Goal: Task Accomplishment & Management: Complete application form

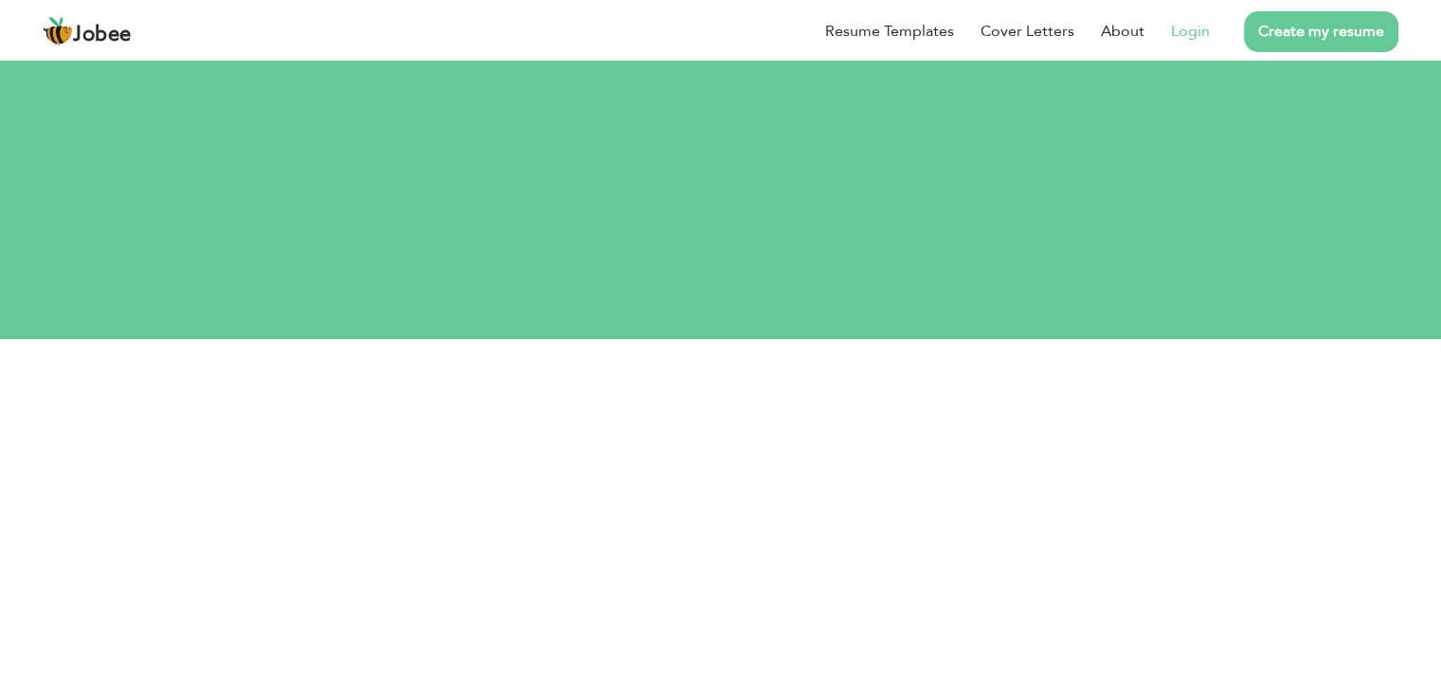
click at [1176, 31] on link "Login" at bounding box center [1190, 31] width 39 height 23
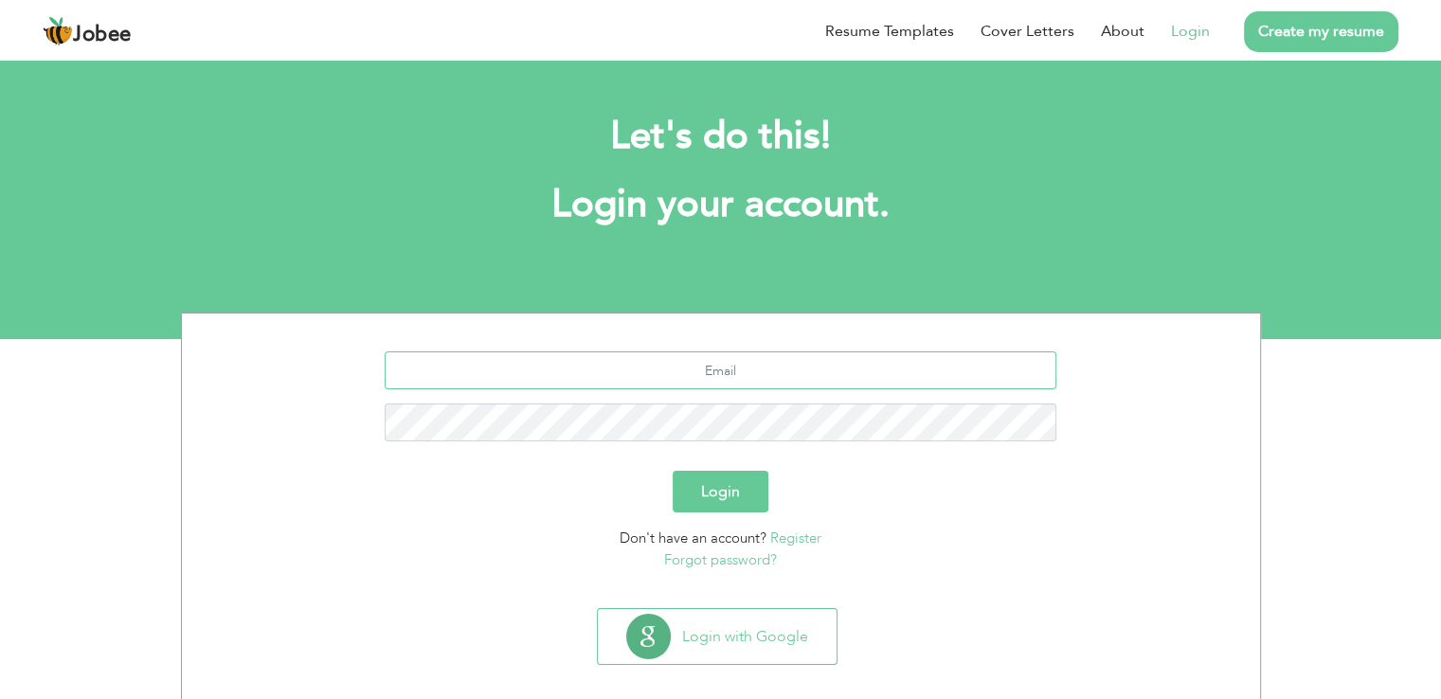
click at [753, 361] on input "text" at bounding box center [720, 370] width 671 height 38
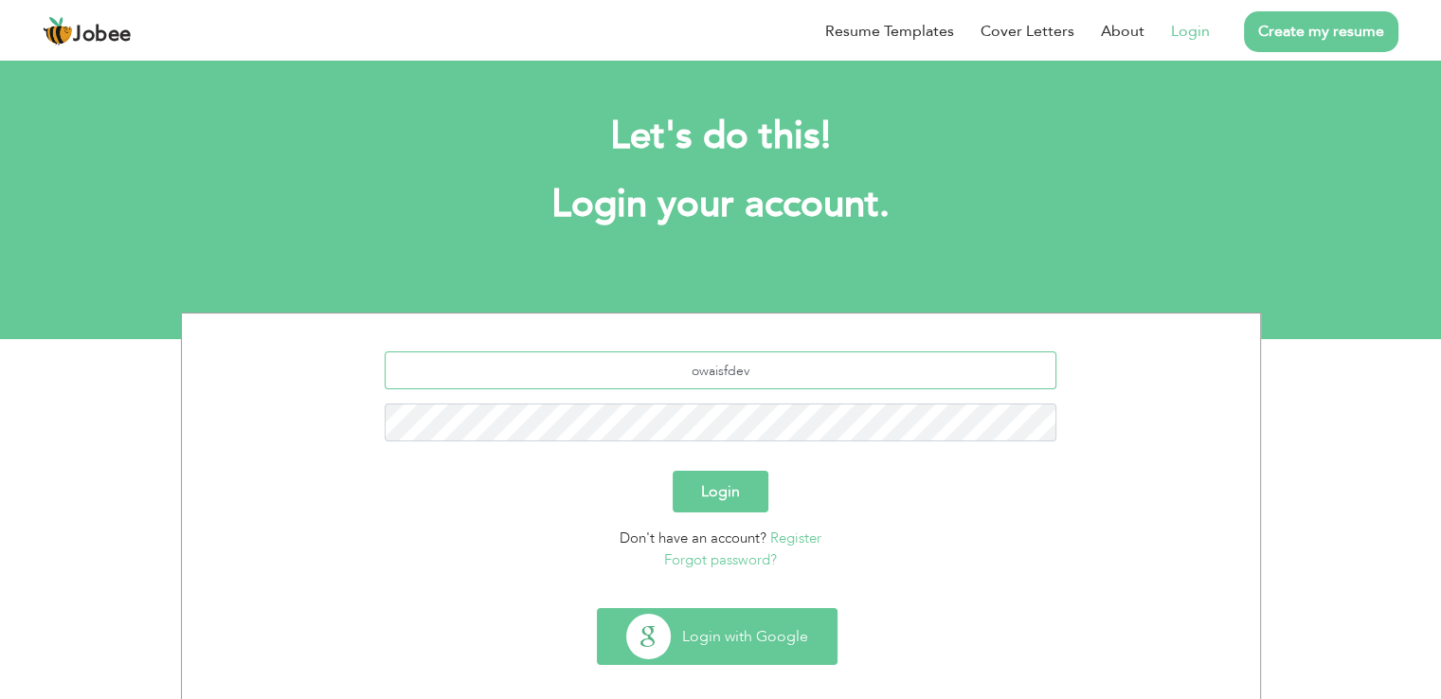
type input "owaisfdev"
click at [653, 615] on button "Login with Google" at bounding box center [717, 636] width 239 height 55
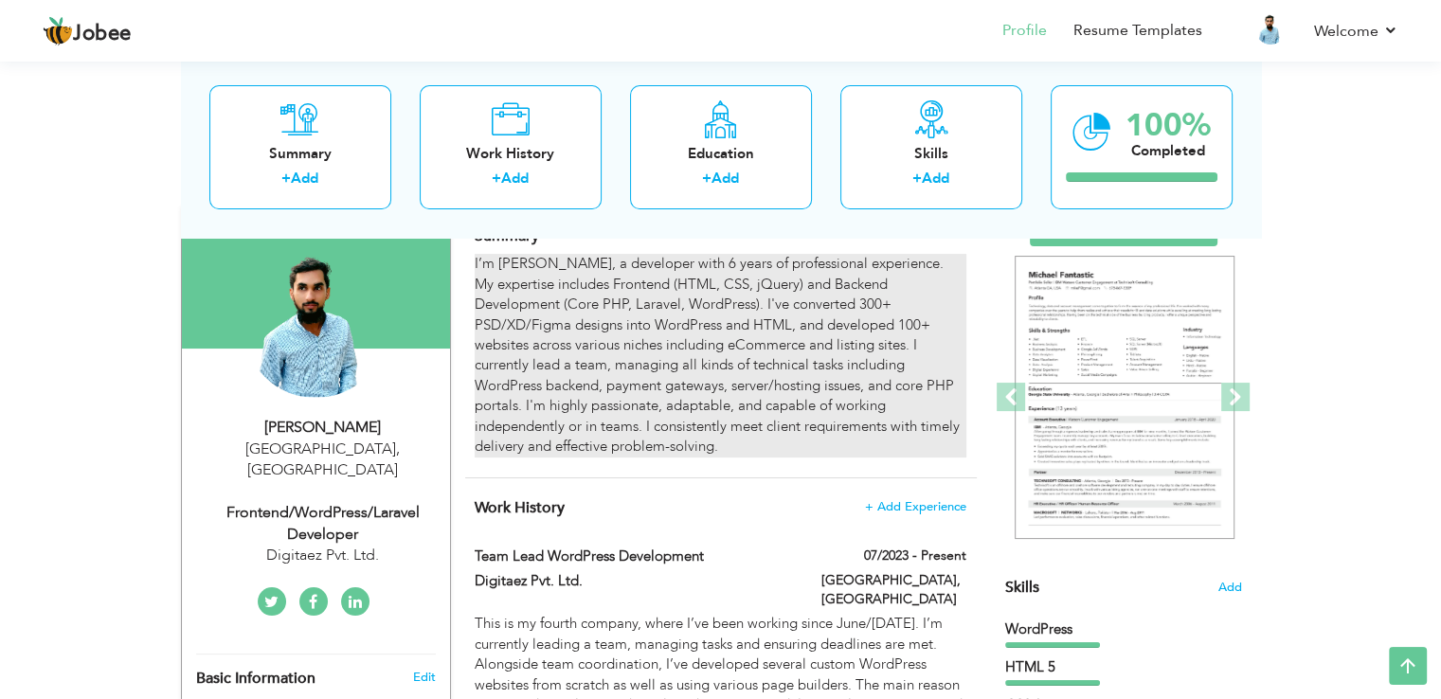
click at [892, 311] on div "I’m Owais Farooq, a developer with 6 years of professional experience. My exper…" at bounding box center [719, 355] width 491 height 203
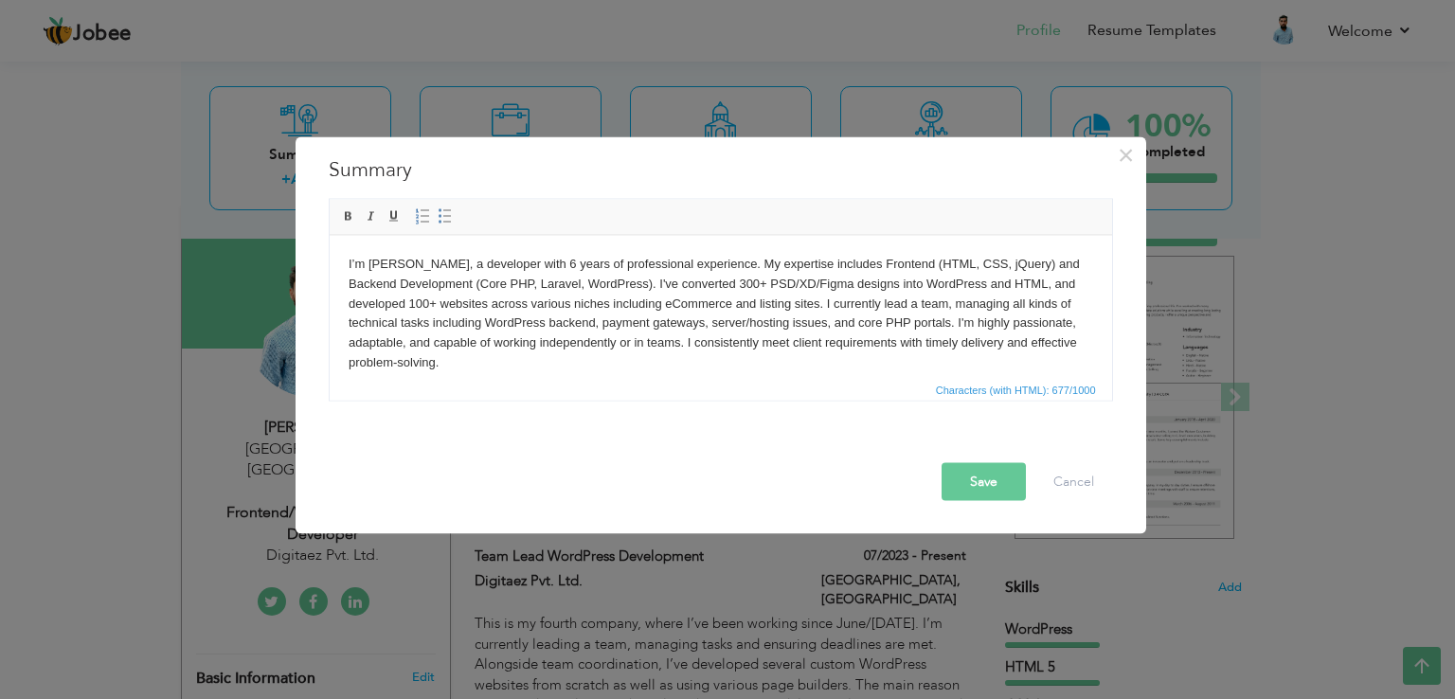
click at [643, 302] on body "I’m Owais Farooq, a developer with 6 years of professional experience. My exper…" at bounding box center [720, 313] width 744 height 118
drag, startPoint x: 946, startPoint y: 304, endPoint x: 882, endPoint y: 306, distance: 64.4
click at [882, 306] on body "I’m Owais Farooq, a developer with 6 years of professional experience. My exper…" at bounding box center [720, 313] width 744 height 118
click at [993, 472] on button "Save" at bounding box center [983, 482] width 84 height 38
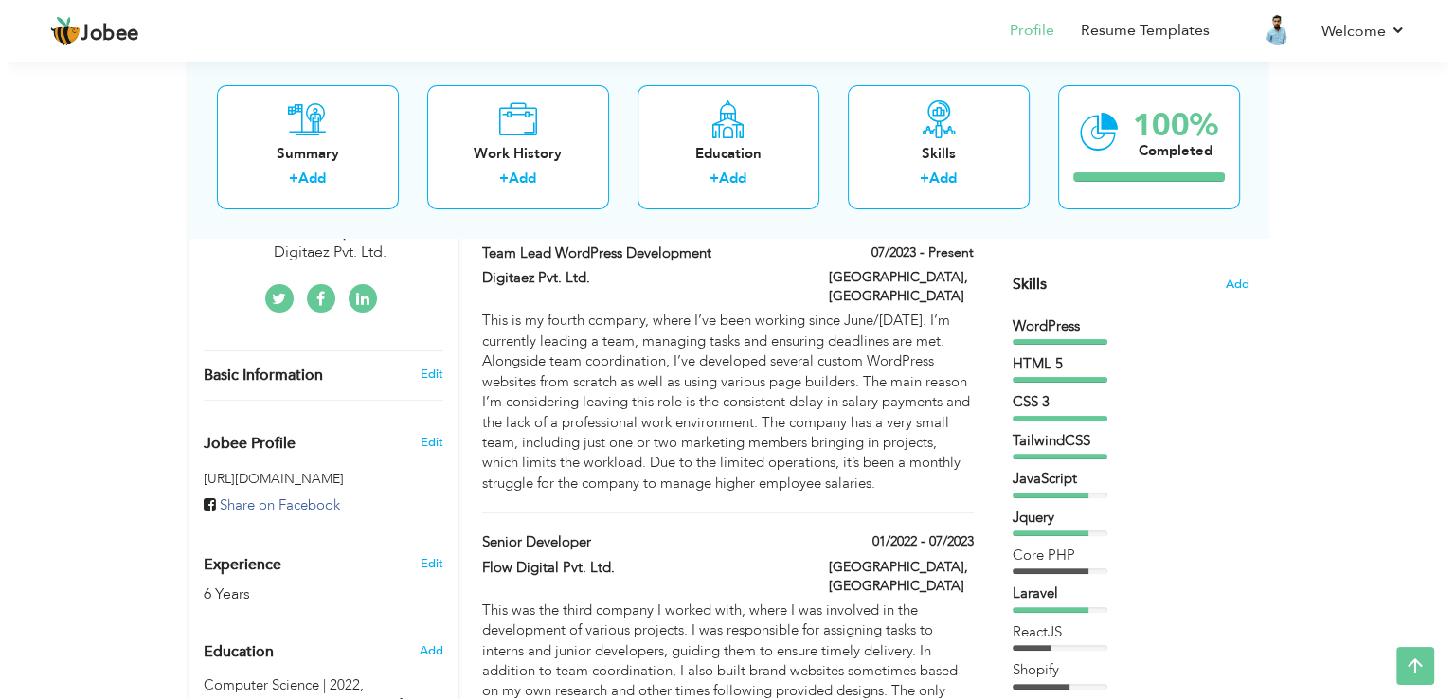
scroll to position [440, 0]
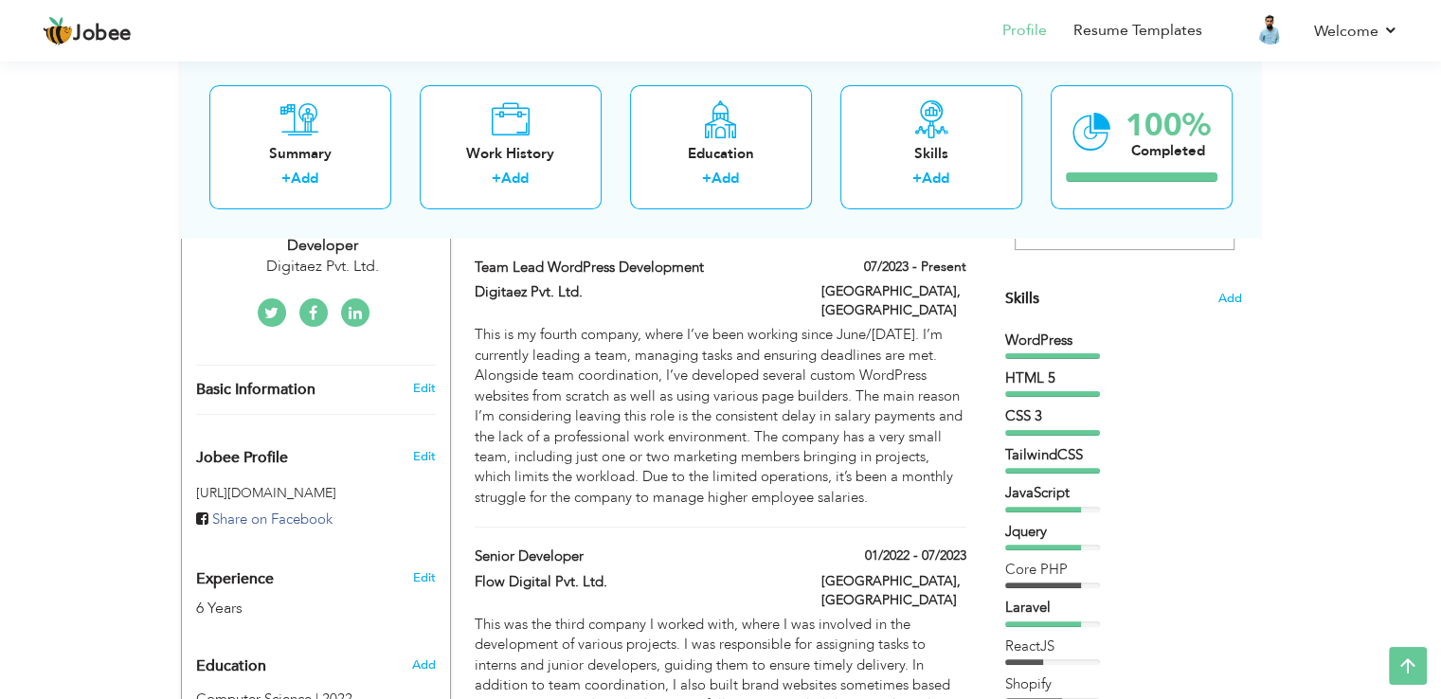
click at [1129, 350] on div "WordPress" at bounding box center [1123, 345] width 237 height 28
click at [1226, 302] on span "Add" at bounding box center [1229, 299] width 25 height 18
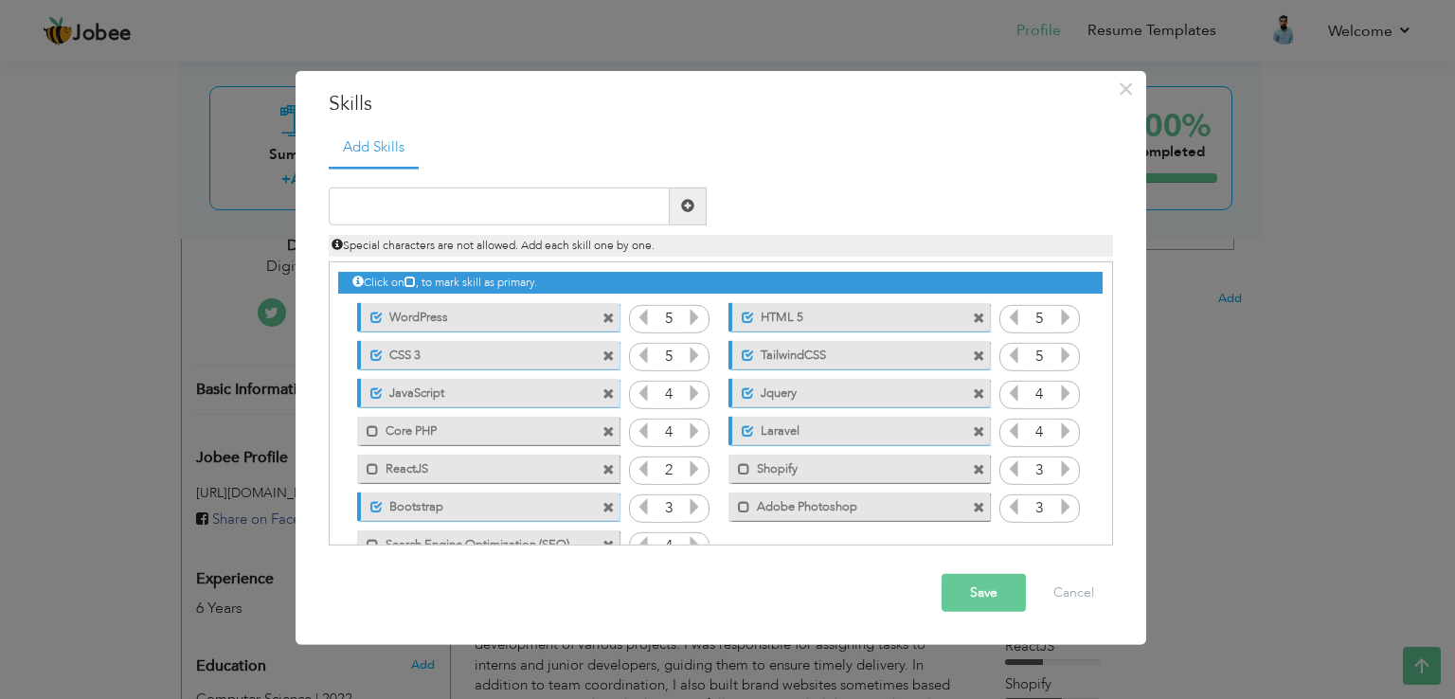
scroll to position [42, 0]
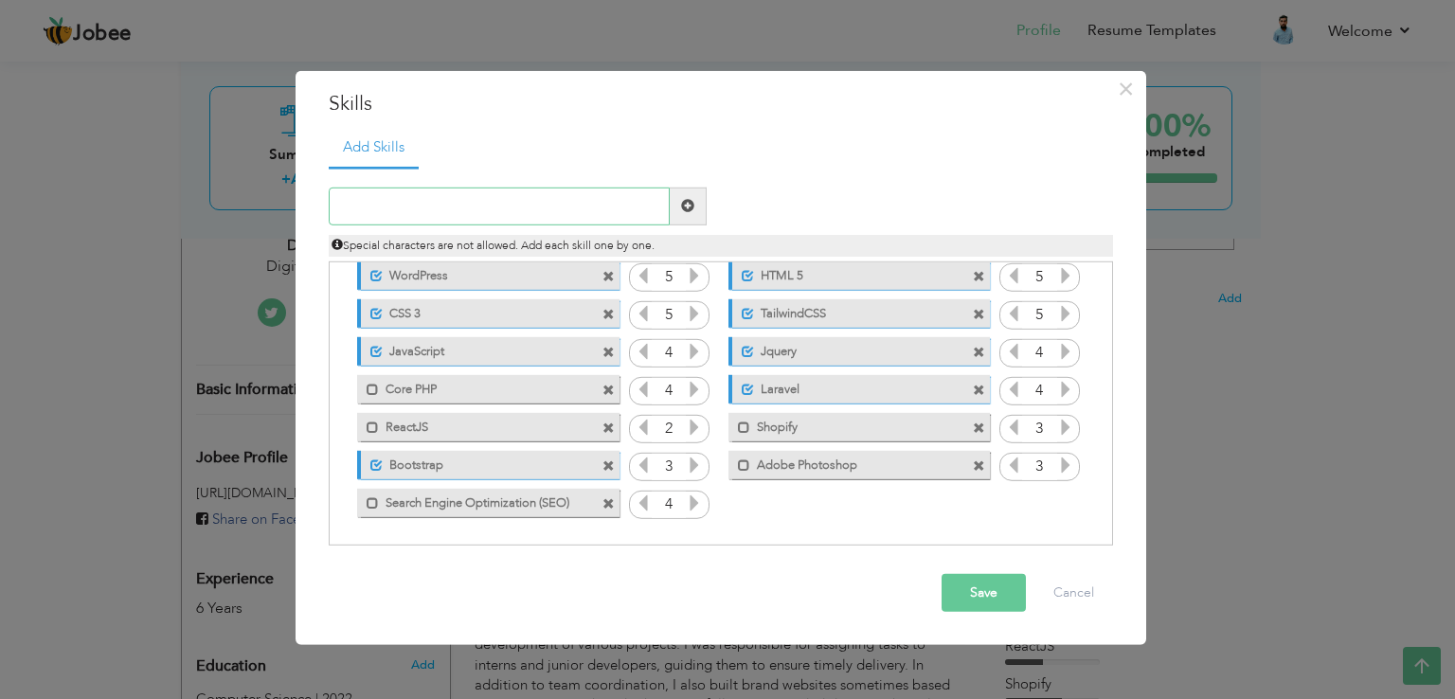
click at [590, 198] on input "text" at bounding box center [499, 207] width 341 height 38
click at [368, 202] on input "REST APIs" at bounding box center [499, 207] width 341 height 38
type input "Rest APIs"
click at [685, 206] on span at bounding box center [687, 205] width 13 height 13
click at [1058, 502] on icon at bounding box center [1065, 502] width 17 height 17
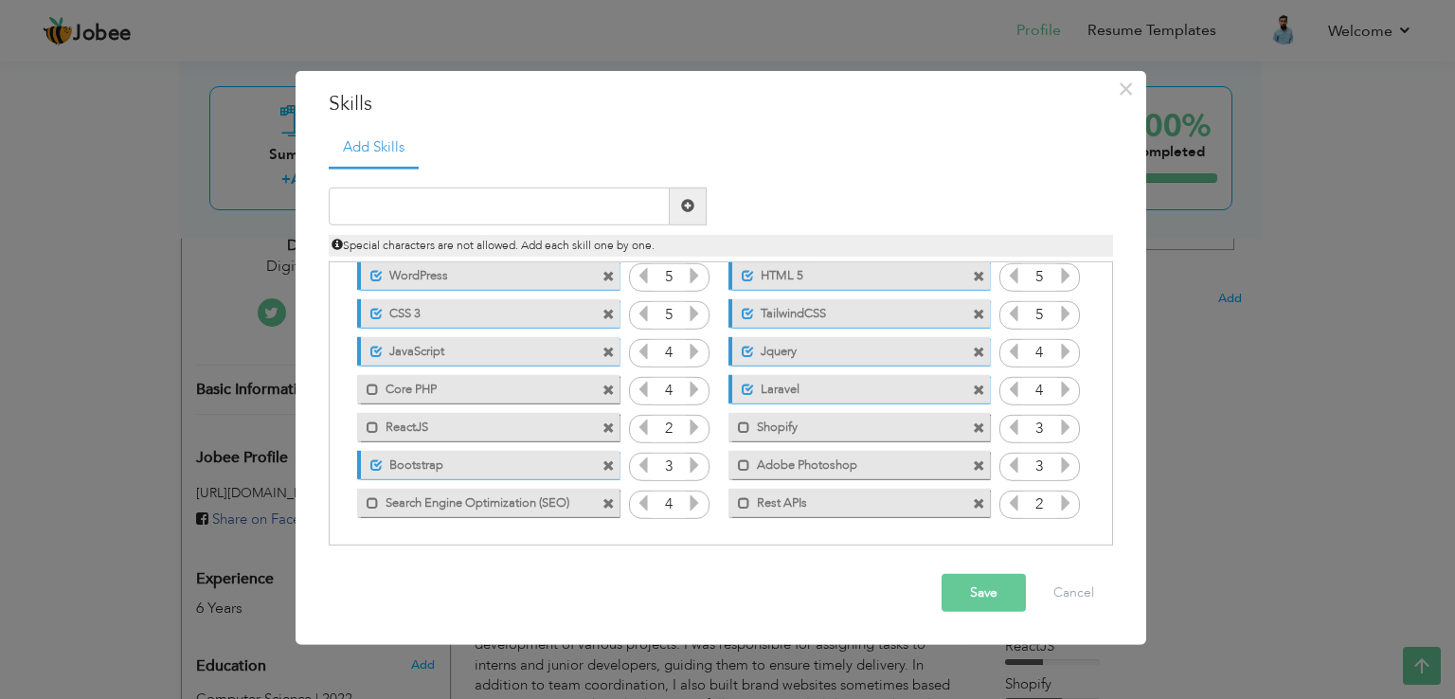
click at [1058, 502] on icon at bounding box center [1065, 502] width 17 height 17
click at [1010, 504] on icon at bounding box center [1013, 502] width 17 height 17
click at [994, 589] on button "Save" at bounding box center [983, 593] width 84 height 38
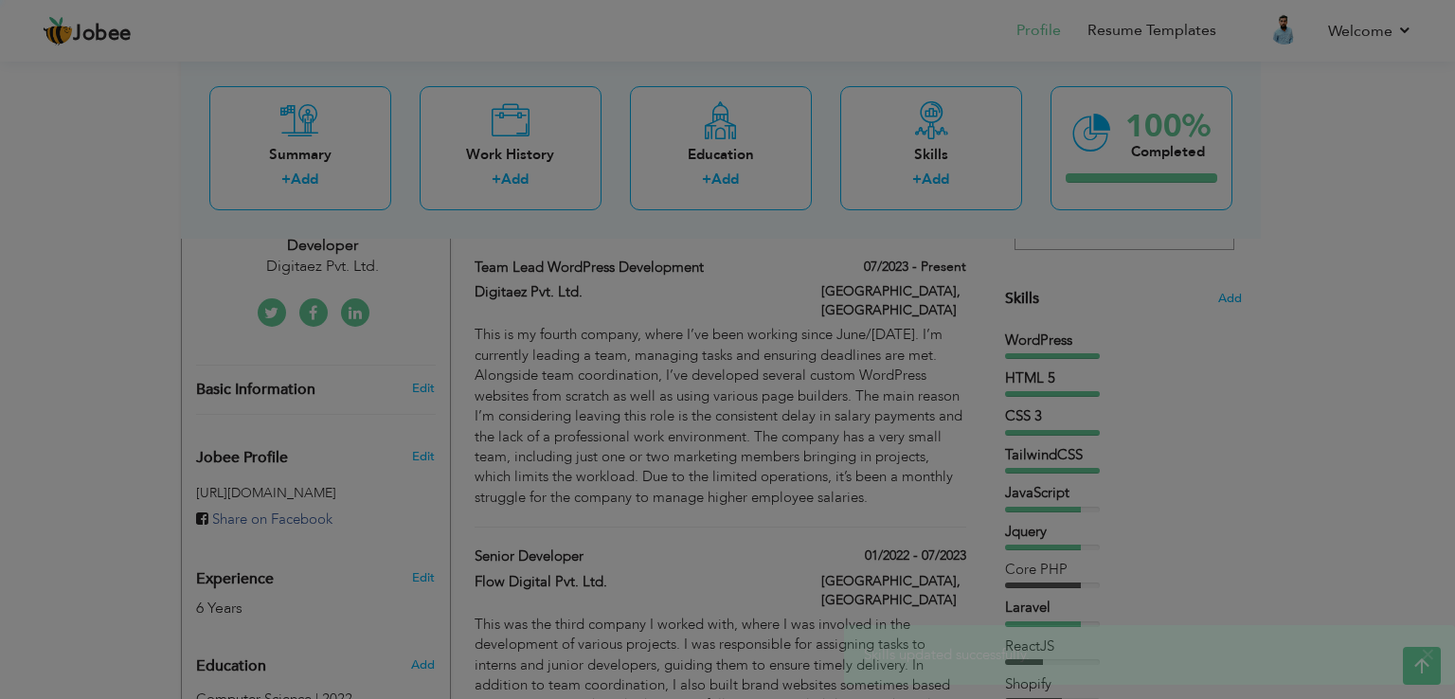
scroll to position [0, 0]
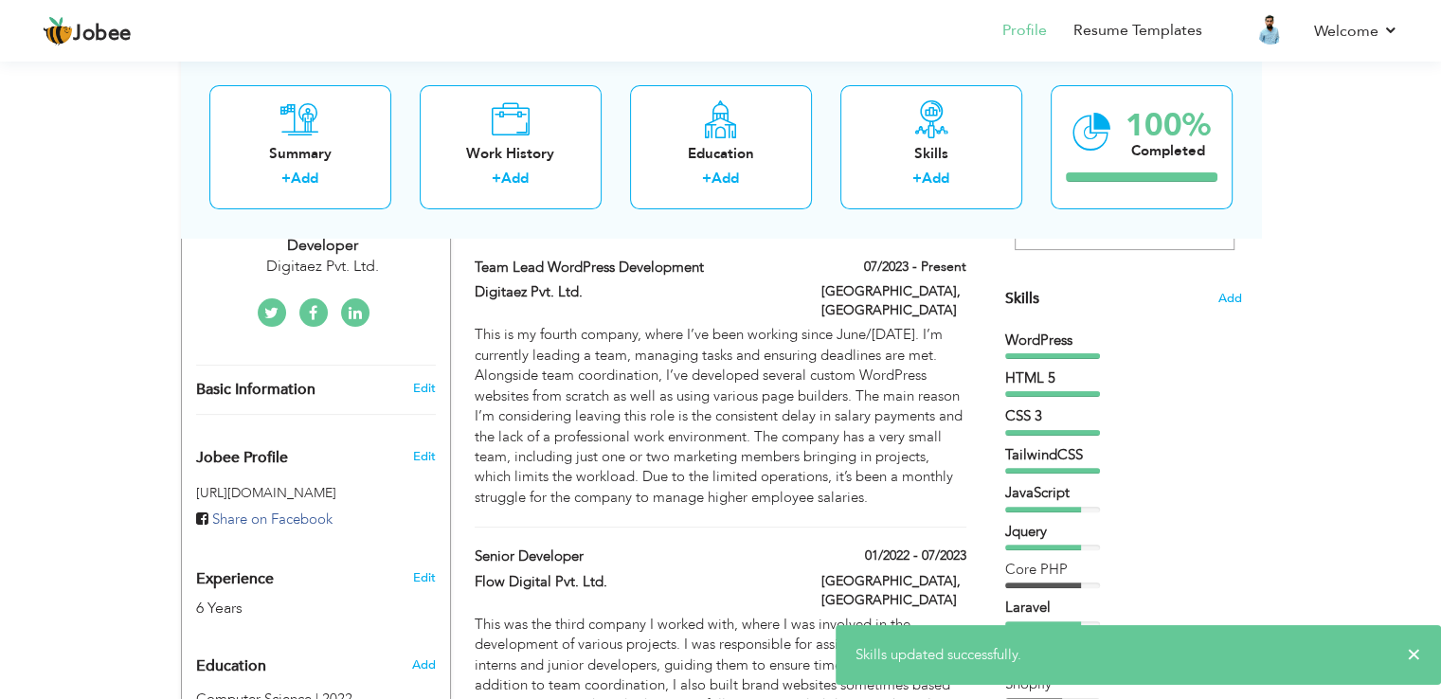
click at [1089, 420] on div "CSS 3" at bounding box center [1123, 416] width 237 height 20
click at [1227, 294] on span "Add" at bounding box center [1229, 299] width 25 height 18
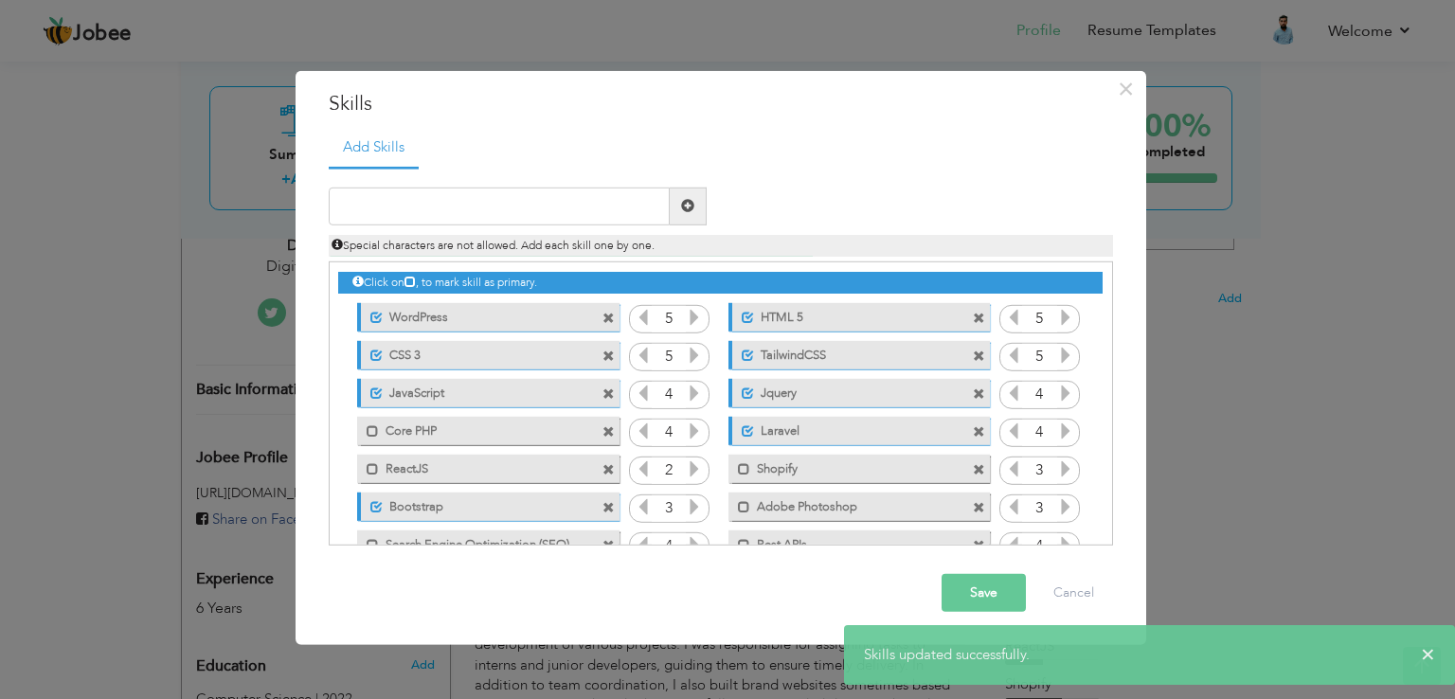
scroll to position [42, 0]
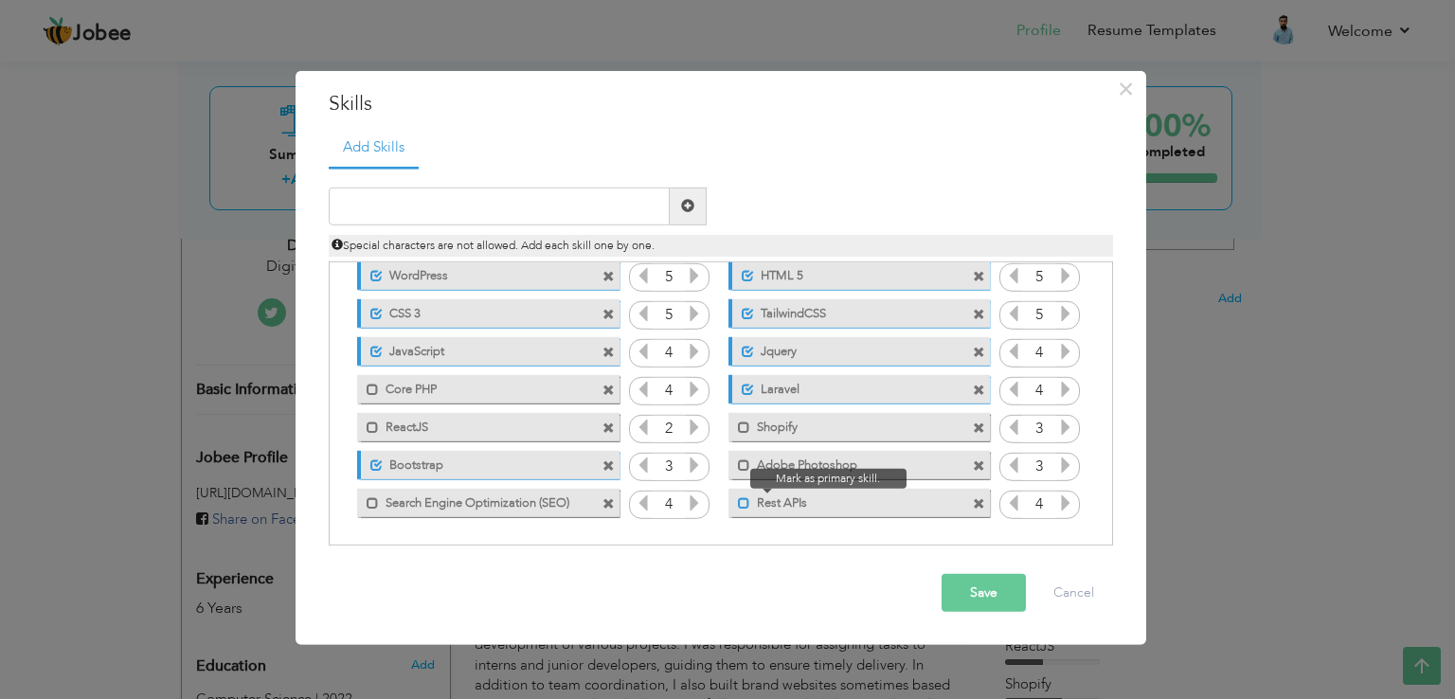
click at [746, 497] on span at bounding box center [744, 503] width 12 height 12
click at [374, 390] on span at bounding box center [373, 390] width 12 height 12
drag, startPoint x: 1111, startPoint y: 415, endPoint x: 1105, endPoint y: 364, distance: 51.5
click at [1105, 364] on div "Click on , to mark skill as primary." at bounding box center [721, 403] width 784 height 284
drag, startPoint x: 1105, startPoint y: 363, endPoint x: 1102, endPoint y: 296, distance: 66.4
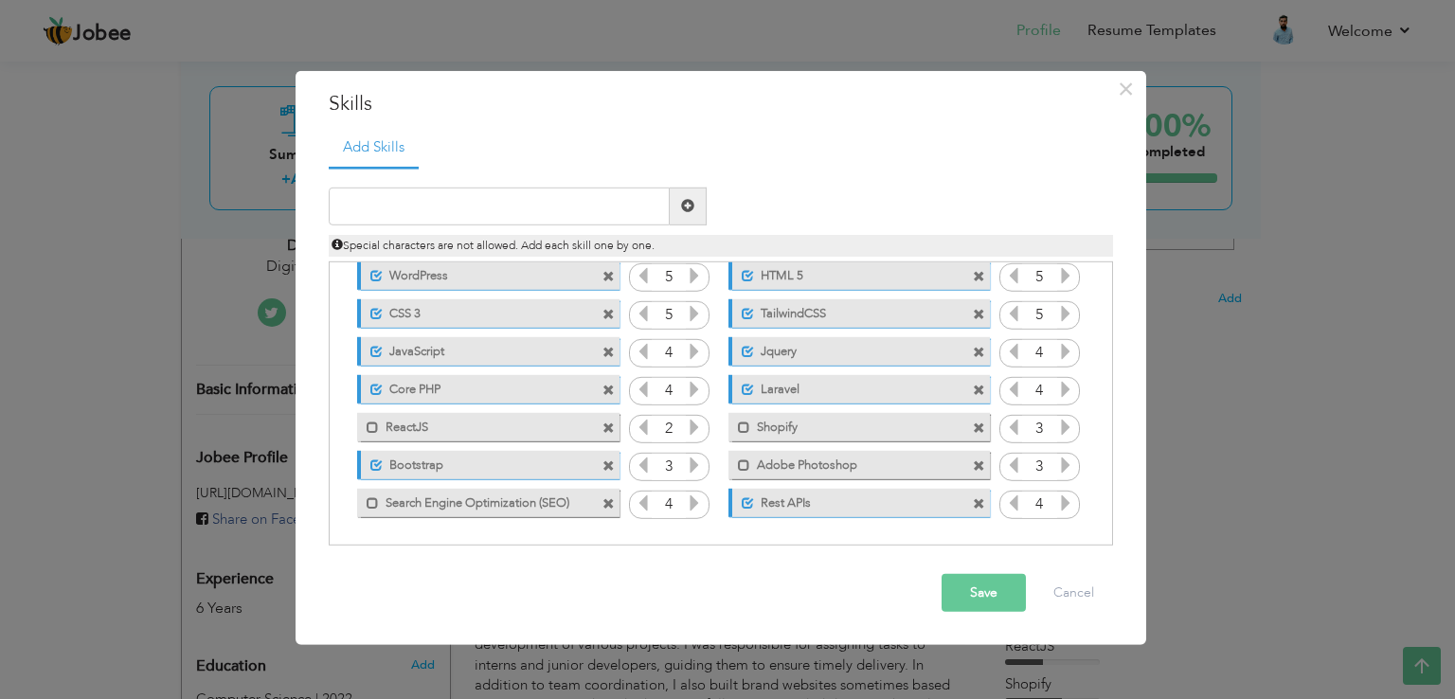
click at [1102, 296] on div "Click on , to mark skill as primary." at bounding box center [721, 403] width 784 height 284
click at [743, 315] on span at bounding box center [748, 314] width 12 height 12
click at [747, 388] on span at bounding box center [748, 390] width 12 height 12
click at [991, 594] on button "Save" at bounding box center [983, 593] width 84 height 38
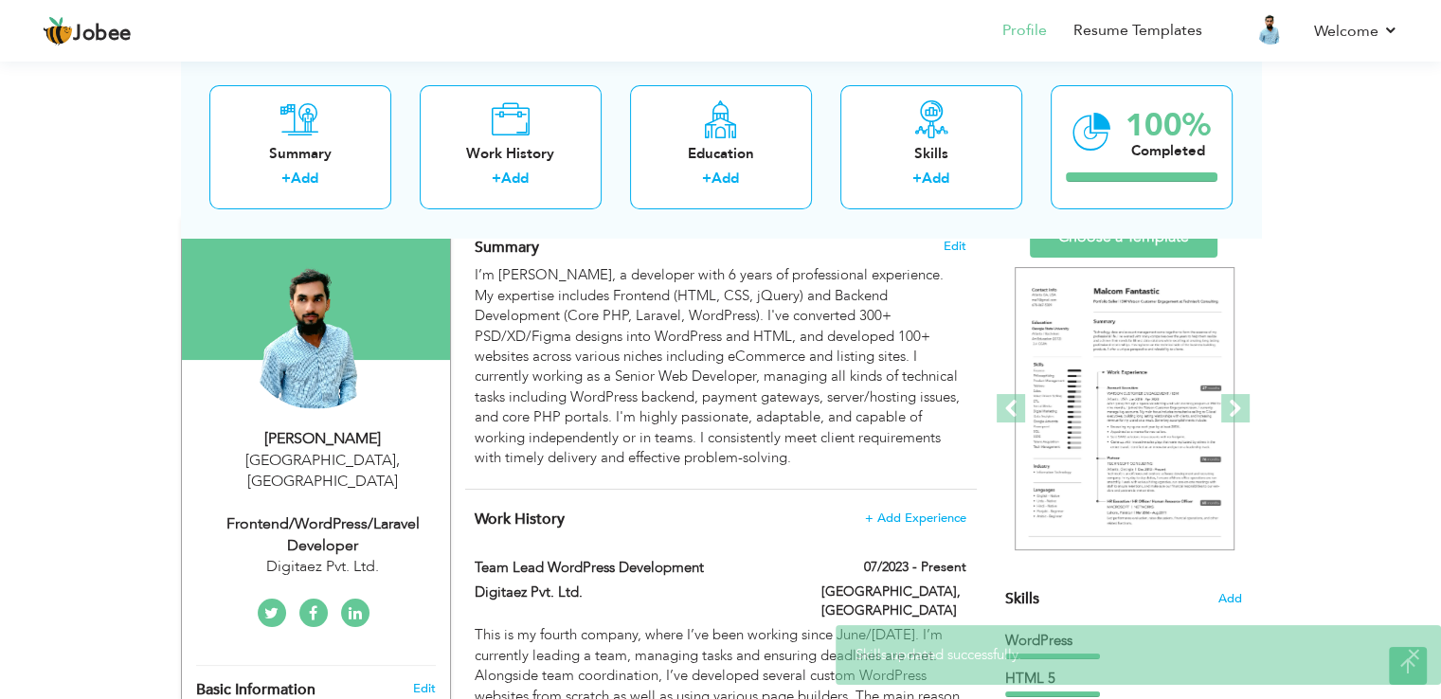
scroll to position [0, 0]
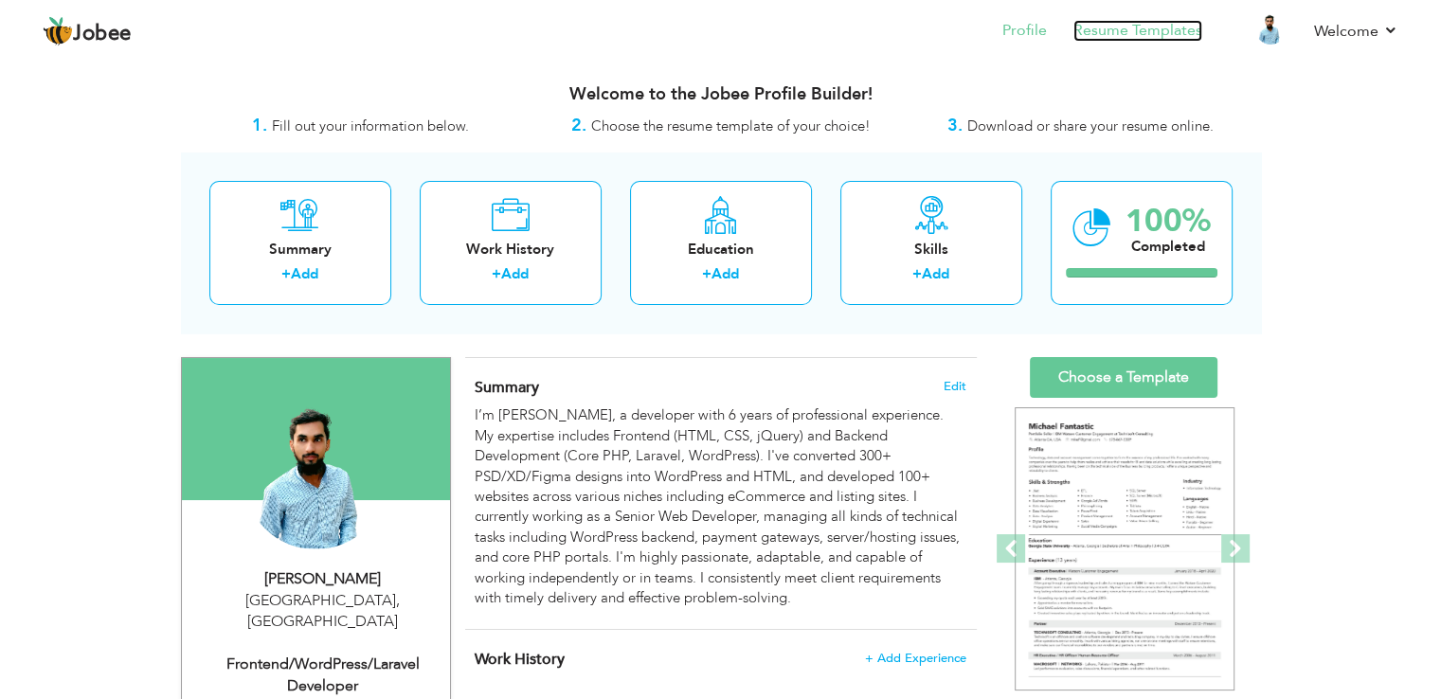
click at [1122, 35] on link "Resume Templates" at bounding box center [1137, 31] width 129 height 22
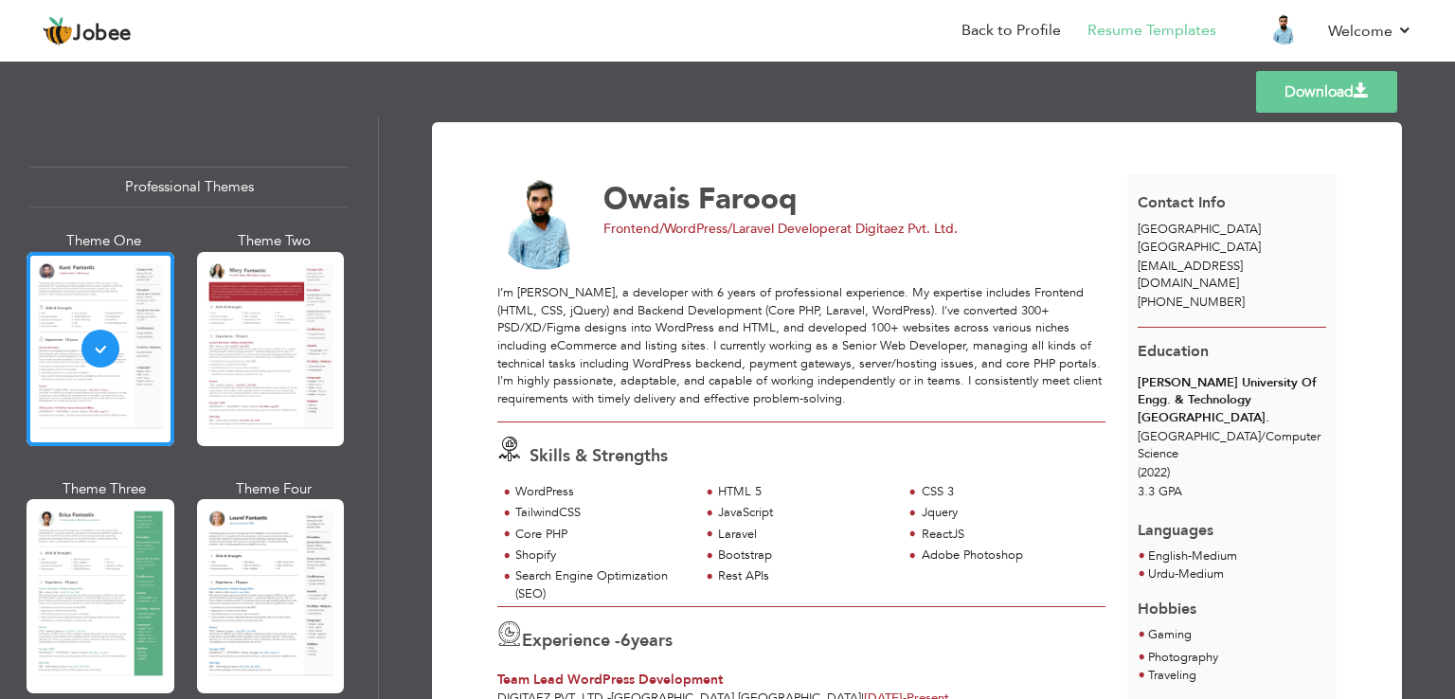
drag, startPoint x: 371, startPoint y: 179, endPoint x: 377, endPoint y: 193, distance: 15.3
click at [377, 193] on div "Professional Themes Theme One Theme Two Theme Three Theme Six" at bounding box center [189, 408] width 378 height 582
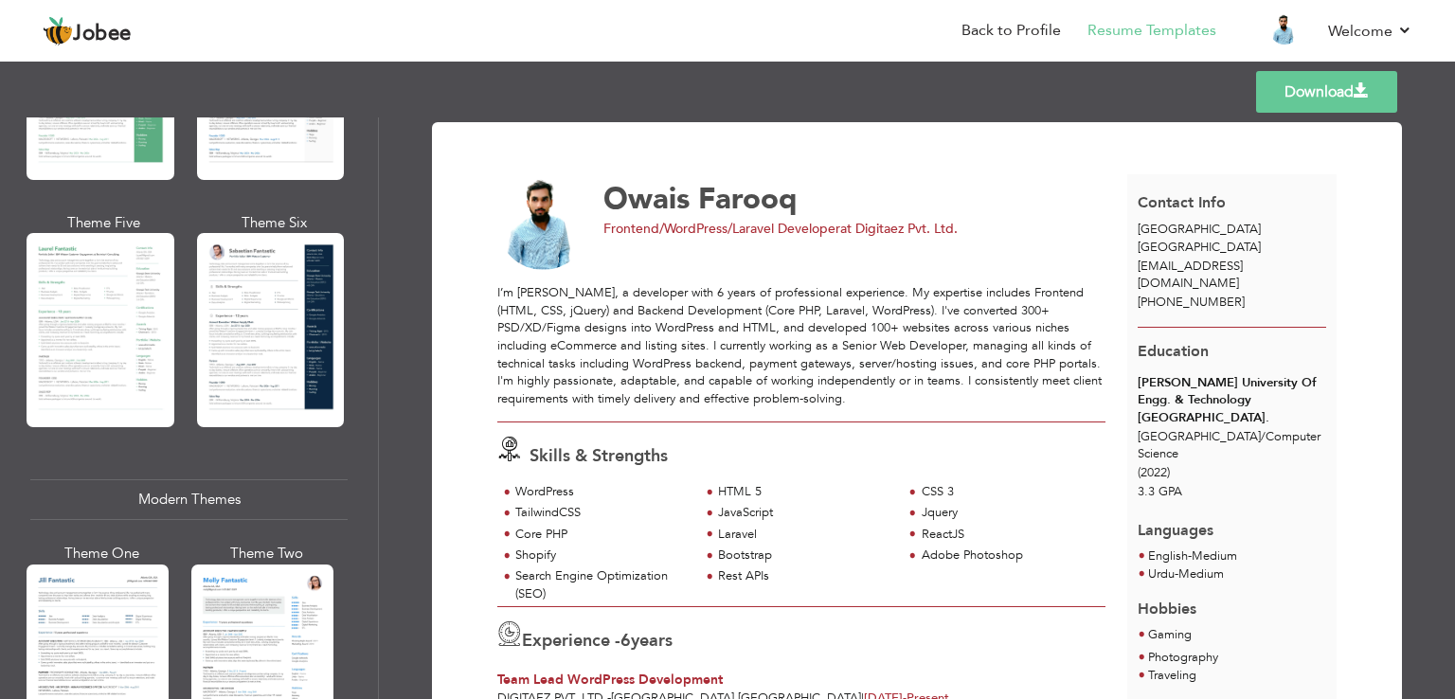
scroll to position [538, 0]
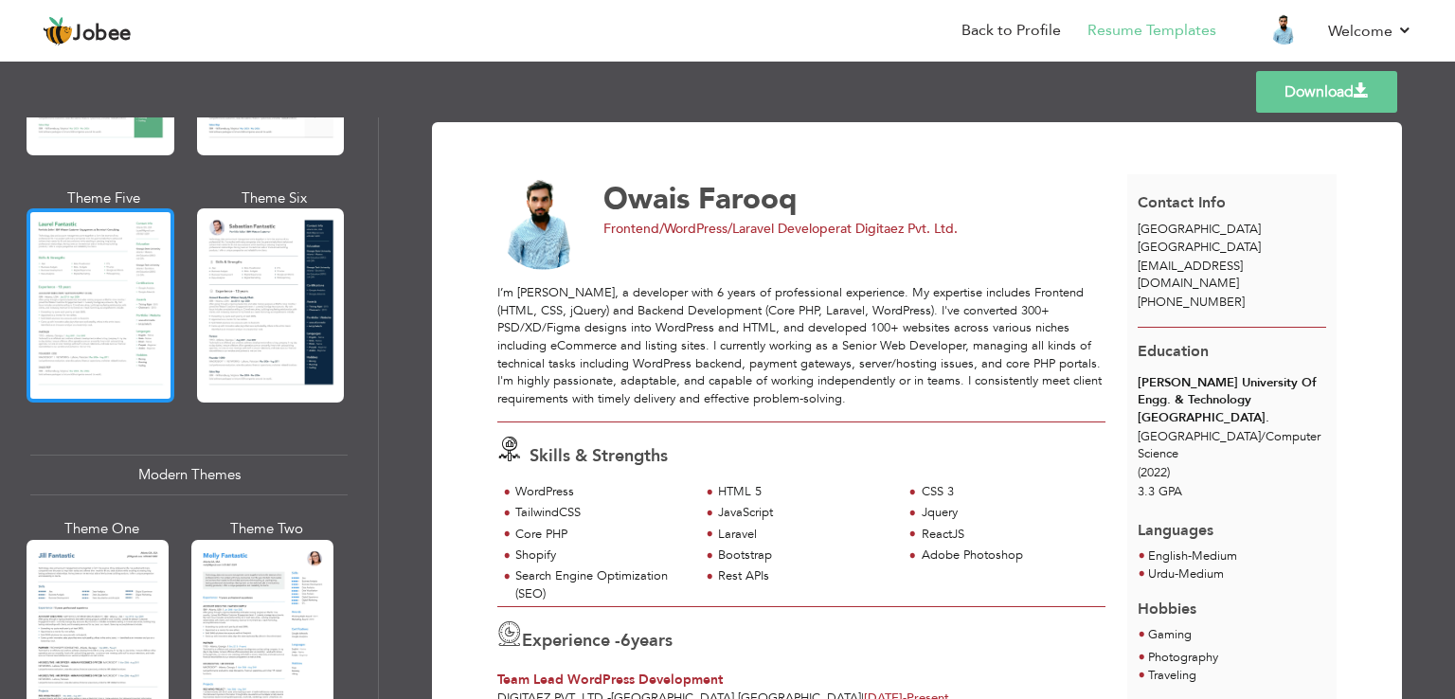
click at [107, 274] on div at bounding box center [101, 305] width 148 height 194
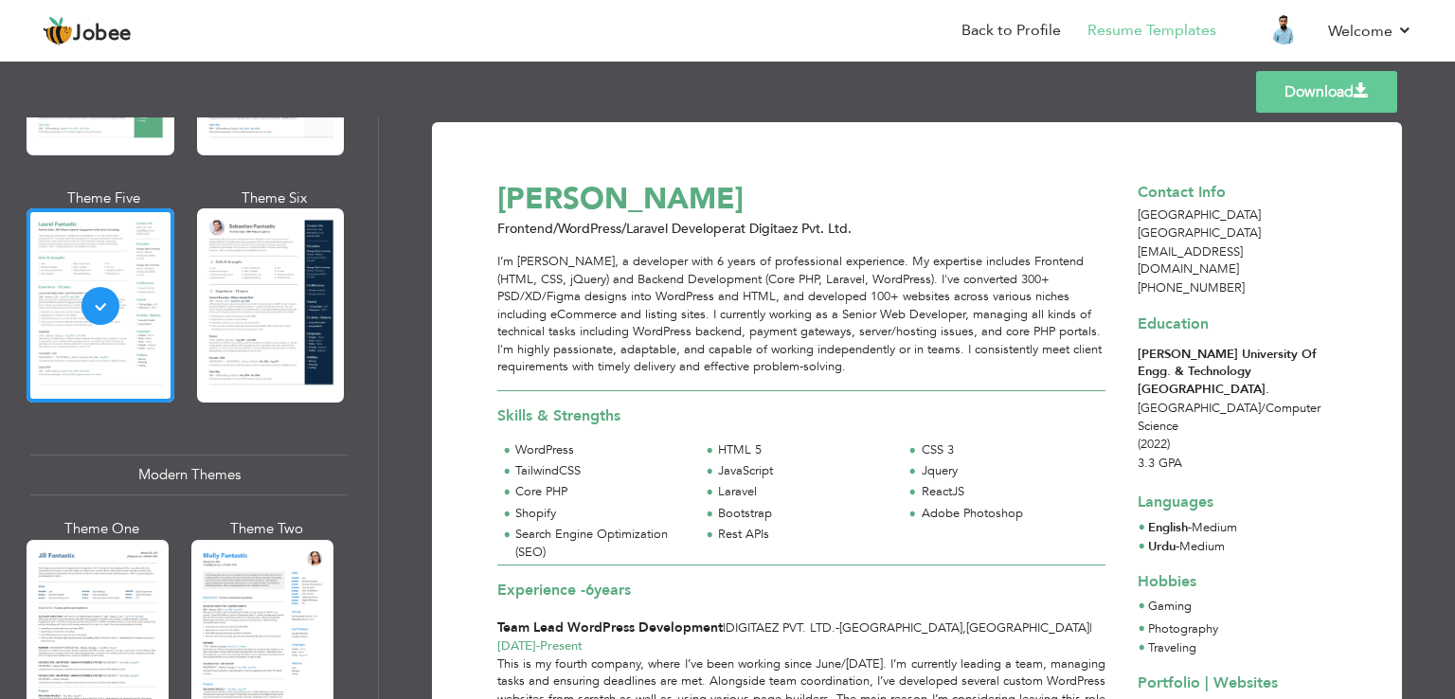
click at [1358, 97] on span at bounding box center [1360, 90] width 15 height 15
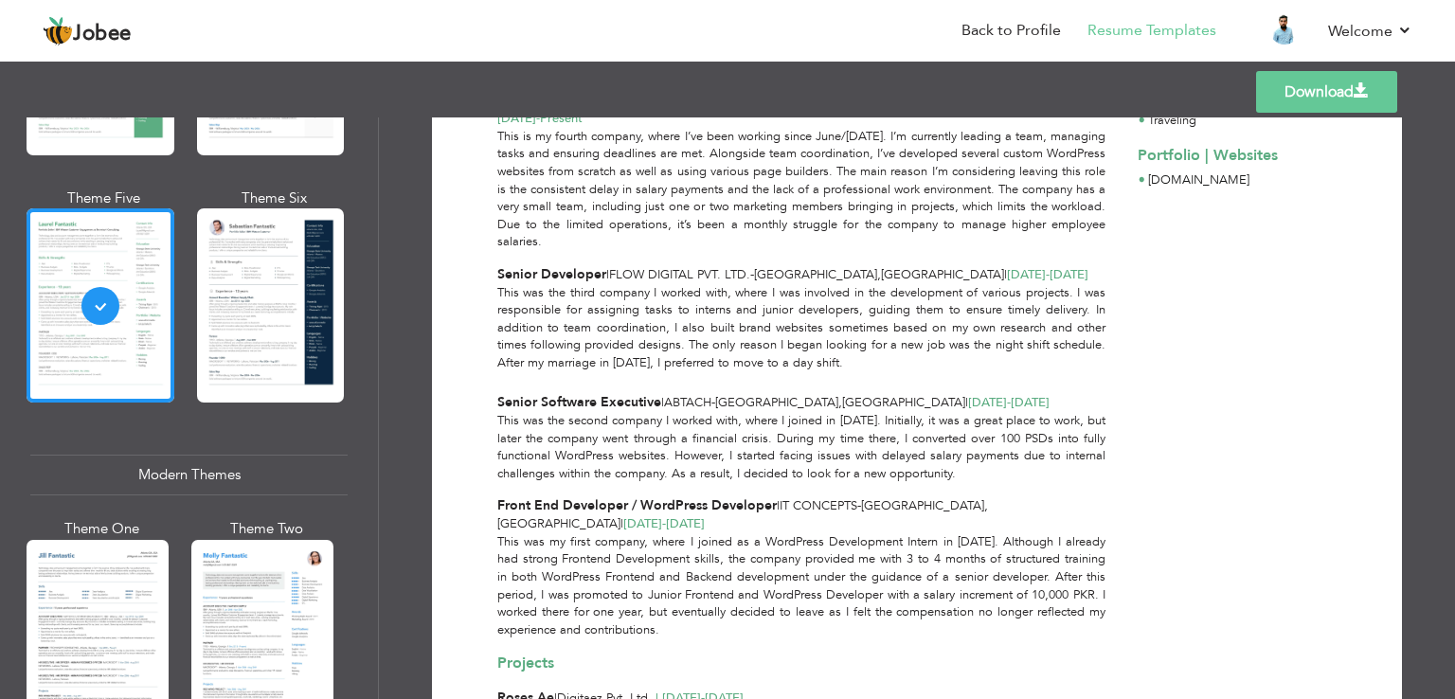
scroll to position [0, 0]
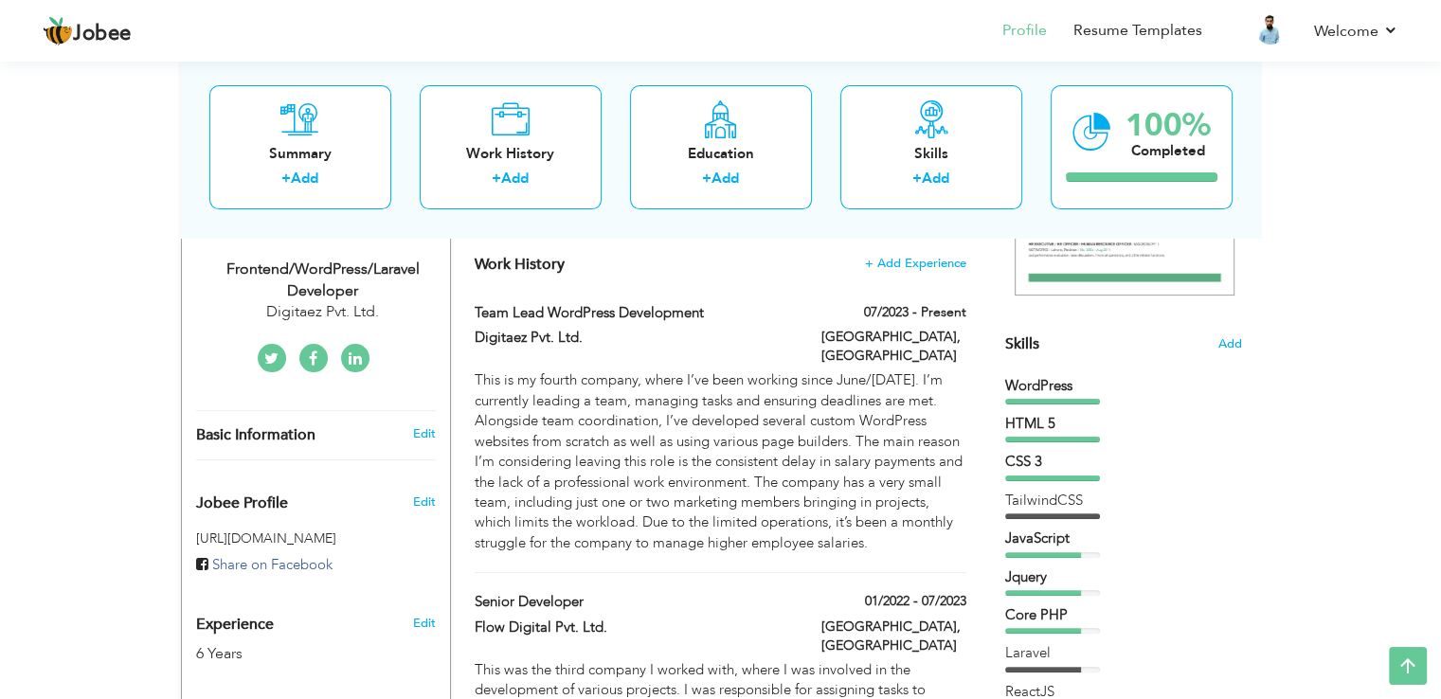
scroll to position [375, 0]
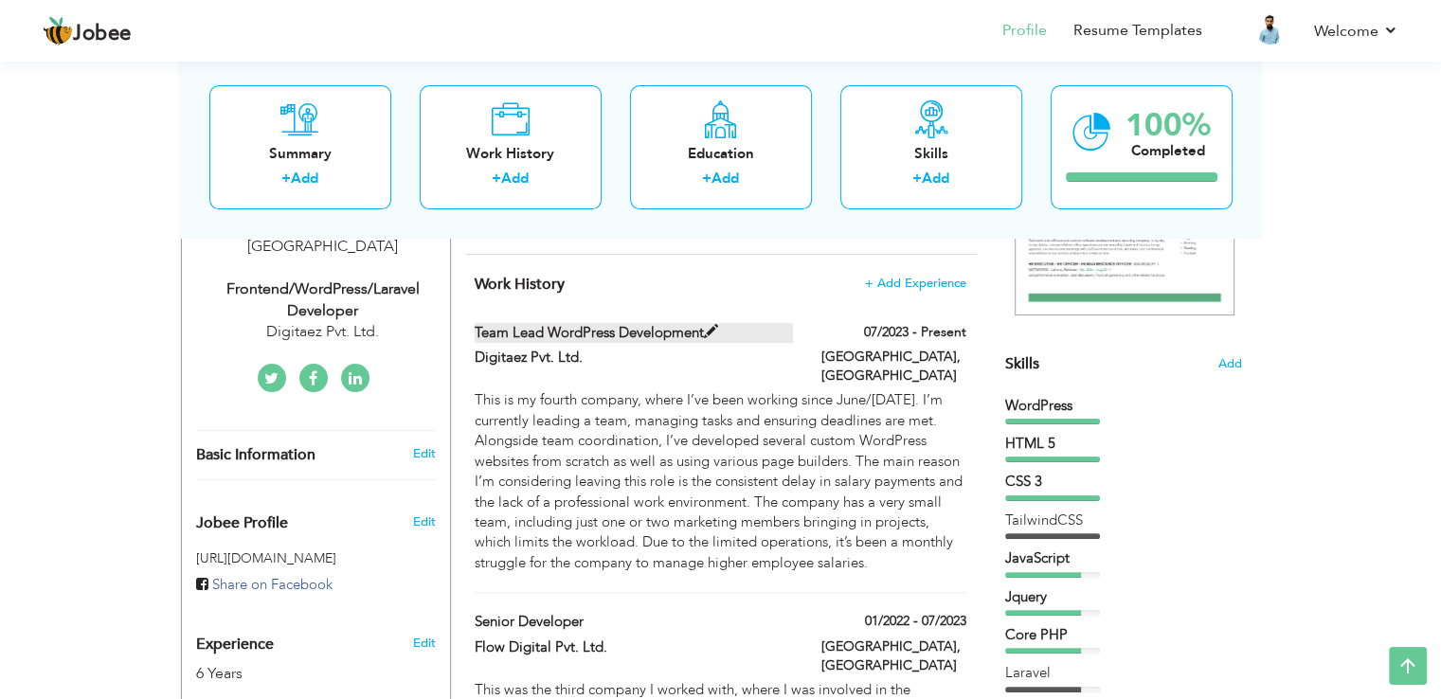
click at [640, 334] on label "Team Lead WordPress Development" at bounding box center [633, 333] width 318 height 20
type input "Team Lead WordPress Development"
type input "Digitaez Pvt. Ltd."
type input "07/2023"
type input "[GEOGRAPHIC_DATA]"
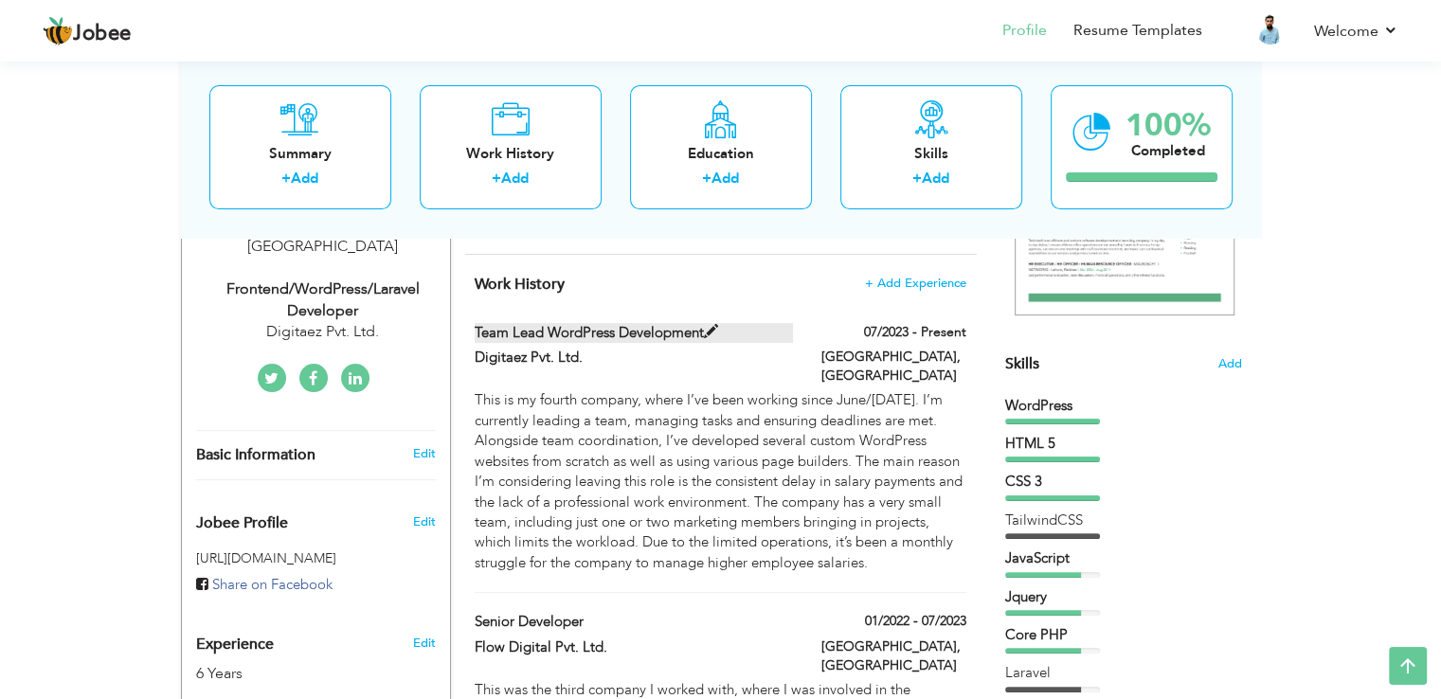
type input "[GEOGRAPHIC_DATA]"
checkbox input "true"
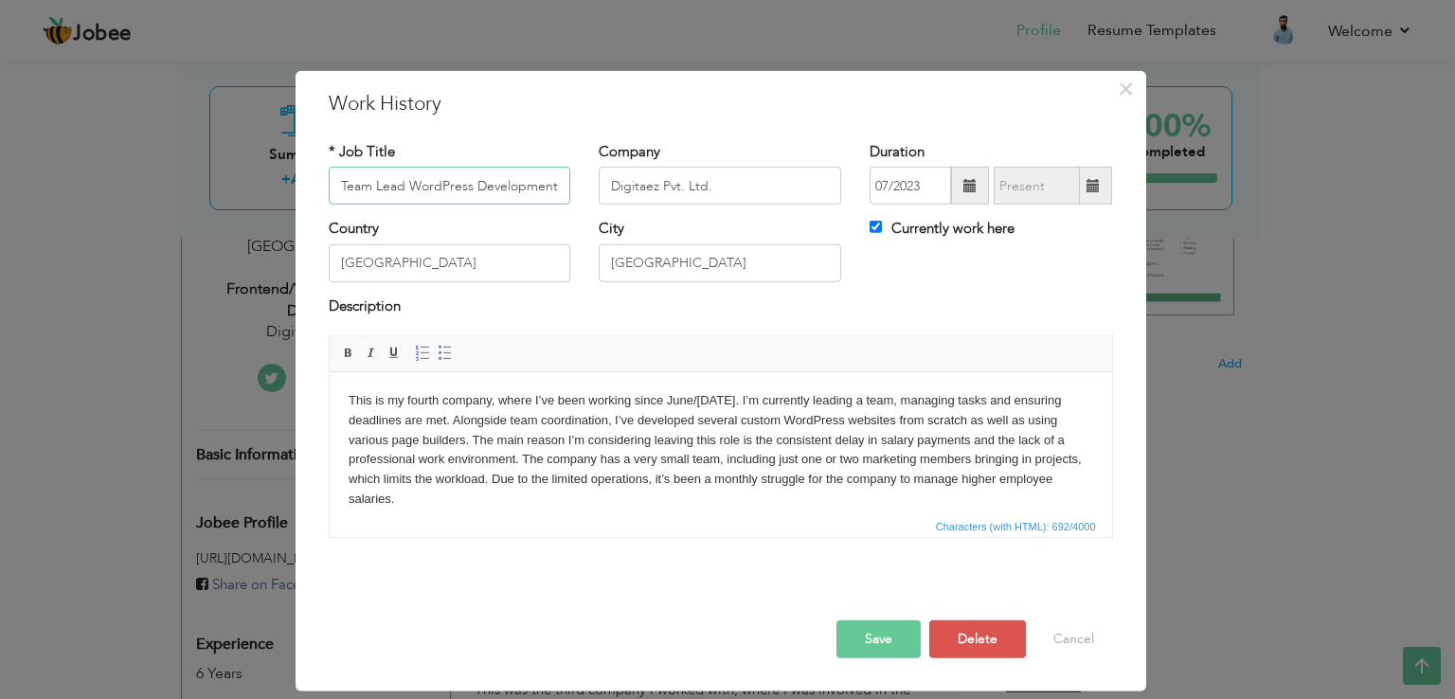
click at [468, 188] on input "Team Lead WordPress Development" at bounding box center [450, 186] width 242 height 38
type input "Senior Web Developer"
drag, startPoint x: 825, startPoint y: 403, endPoint x: 912, endPoint y: 403, distance: 87.1
click at [912, 403] on body "This is my fourth company, where I’ve been working since June/[DATE]. I’m curre…" at bounding box center [720, 450] width 744 height 118
click at [881, 641] on button "Save" at bounding box center [878, 639] width 84 height 38
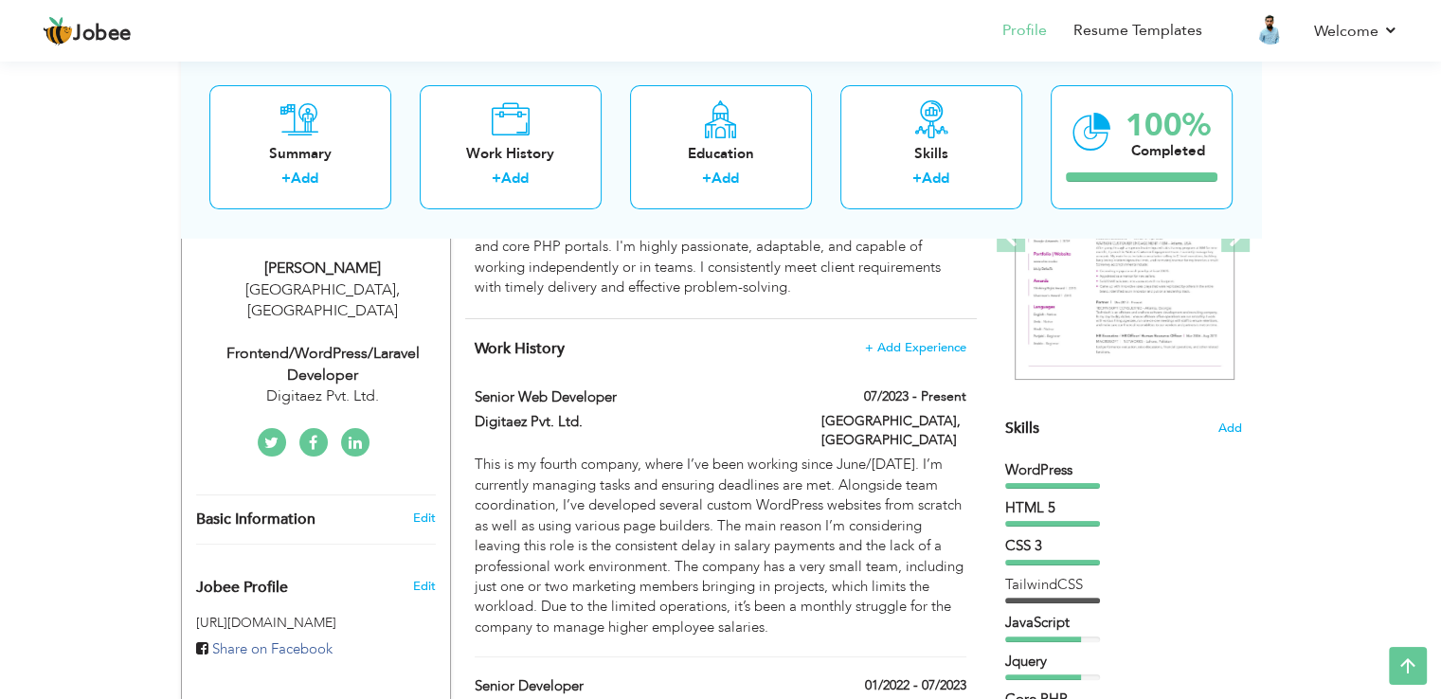
scroll to position [0, 0]
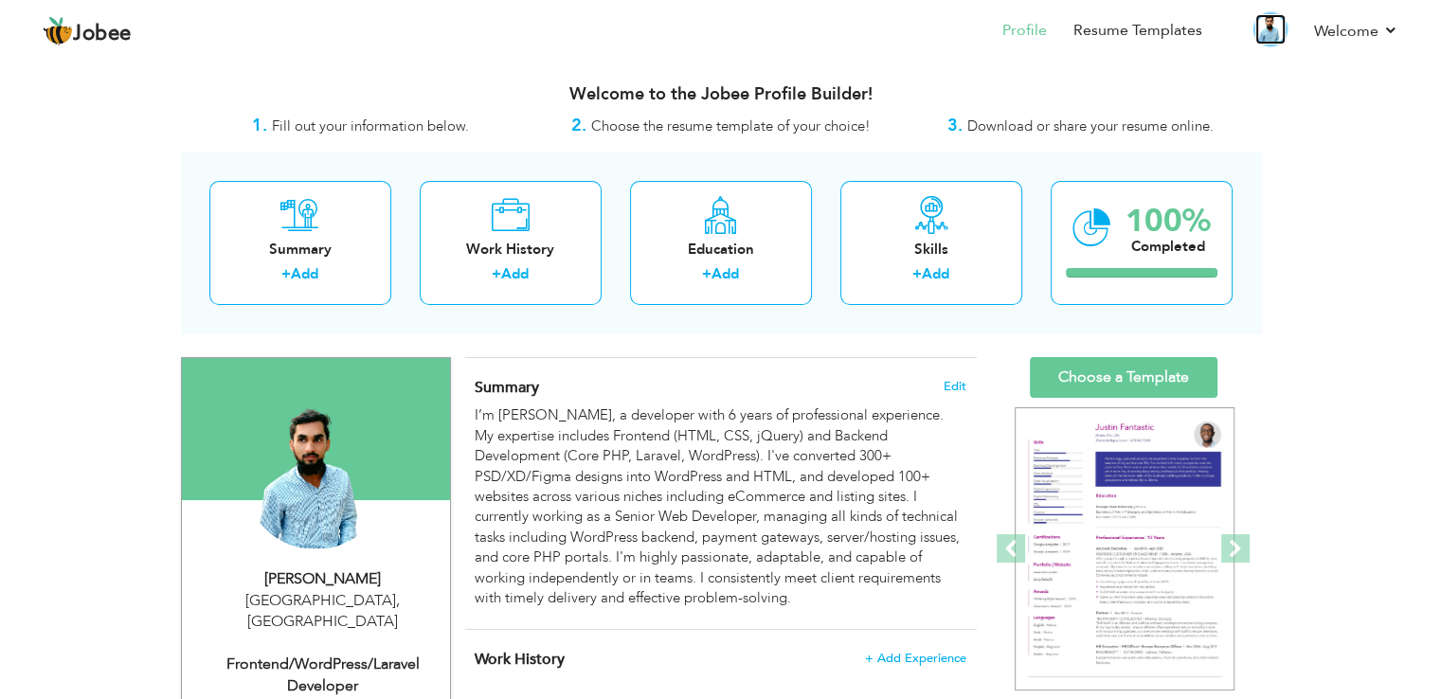
click at [1262, 27] on img at bounding box center [1270, 29] width 30 height 30
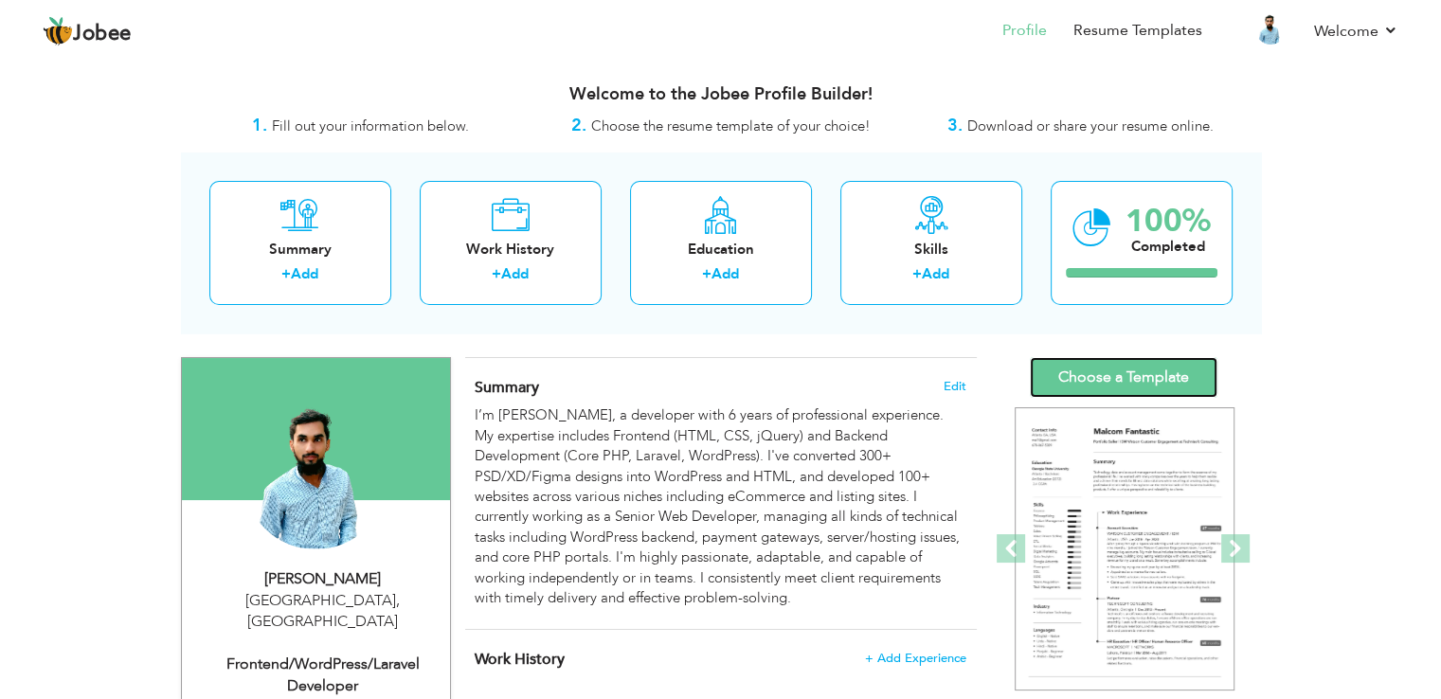
click at [1083, 368] on link "Choose a Template" at bounding box center [1123, 377] width 188 height 41
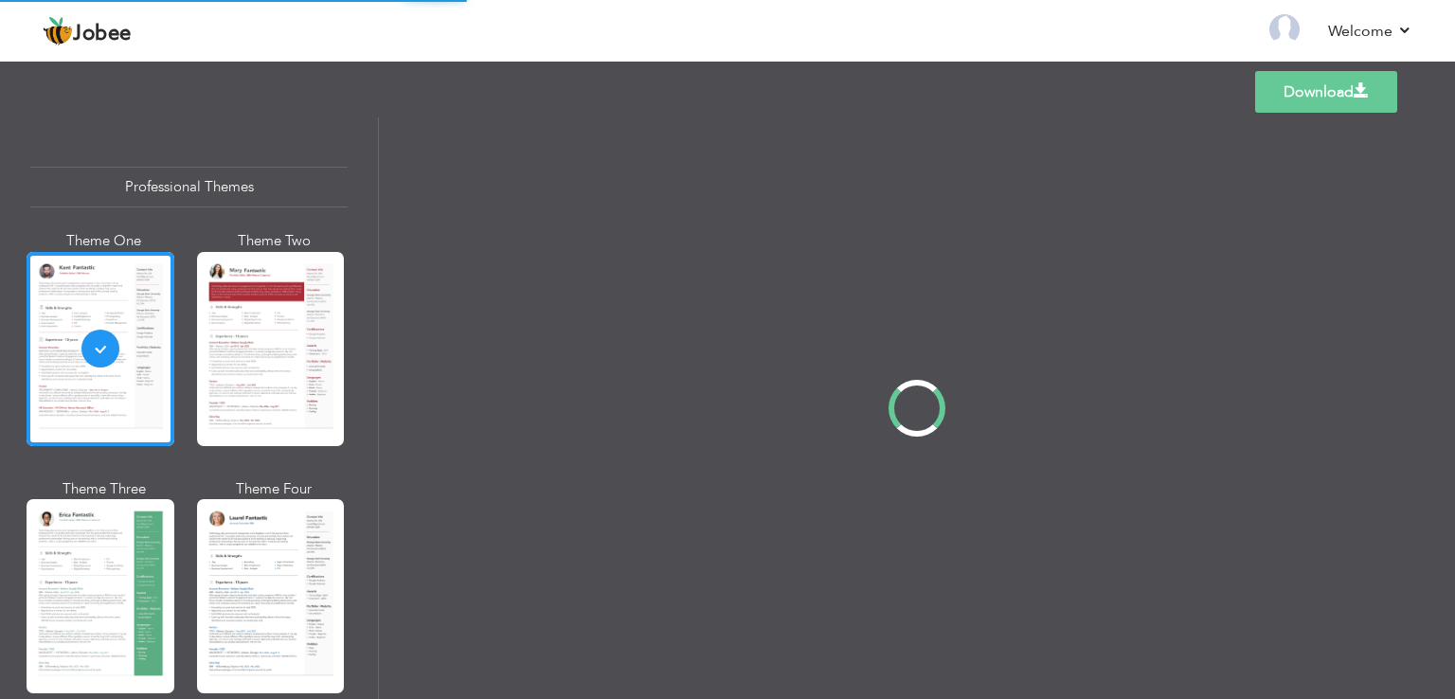
click at [106, 544] on div "Professional Themes Theme One Theme Two Theme Three Theme Four" at bounding box center [727, 408] width 1455 height 582
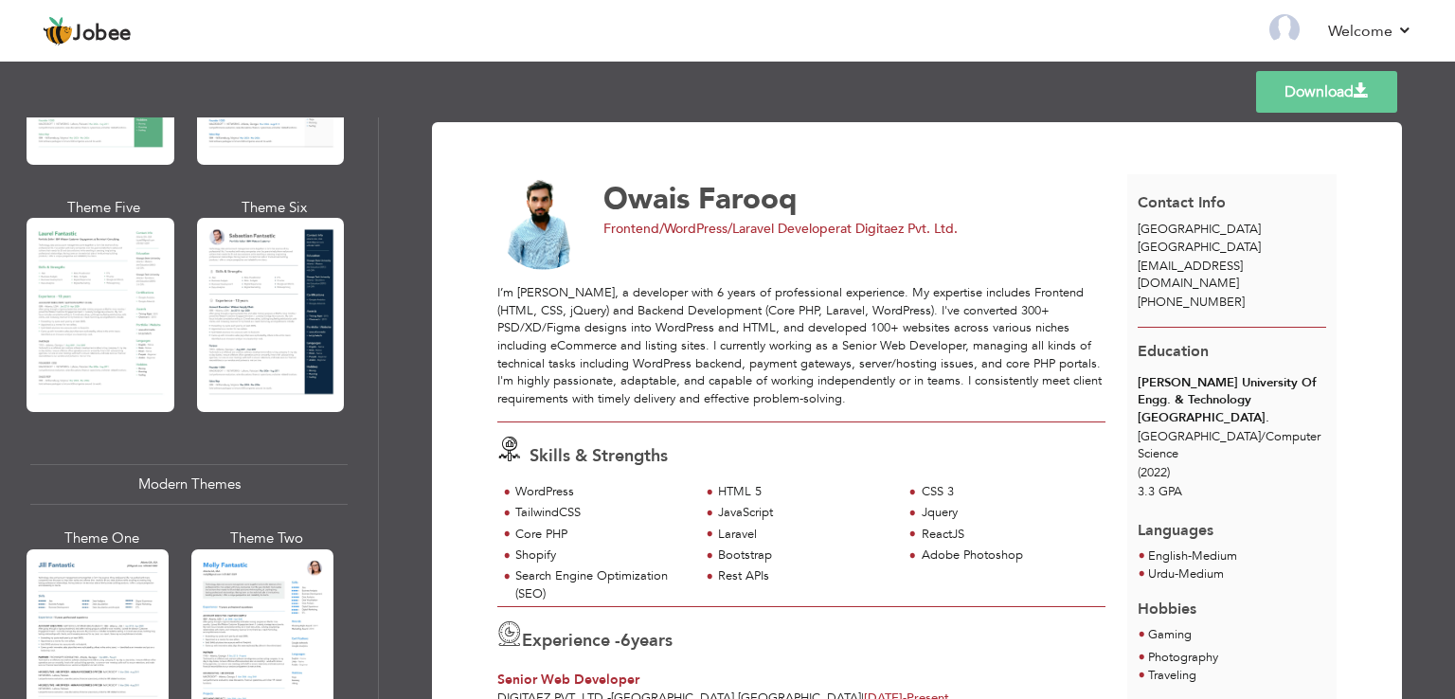
scroll to position [513, 0]
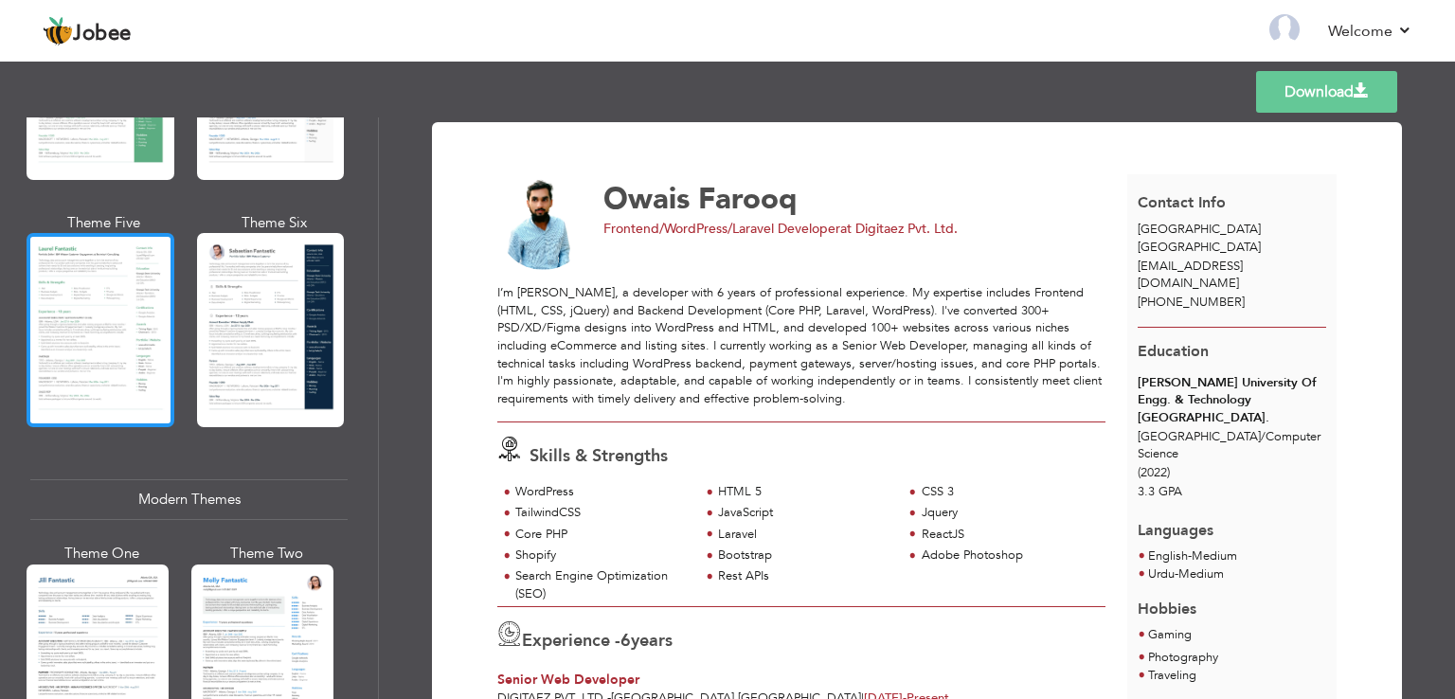
click at [140, 264] on div at bounding box center [101, 330] width 148 height 194
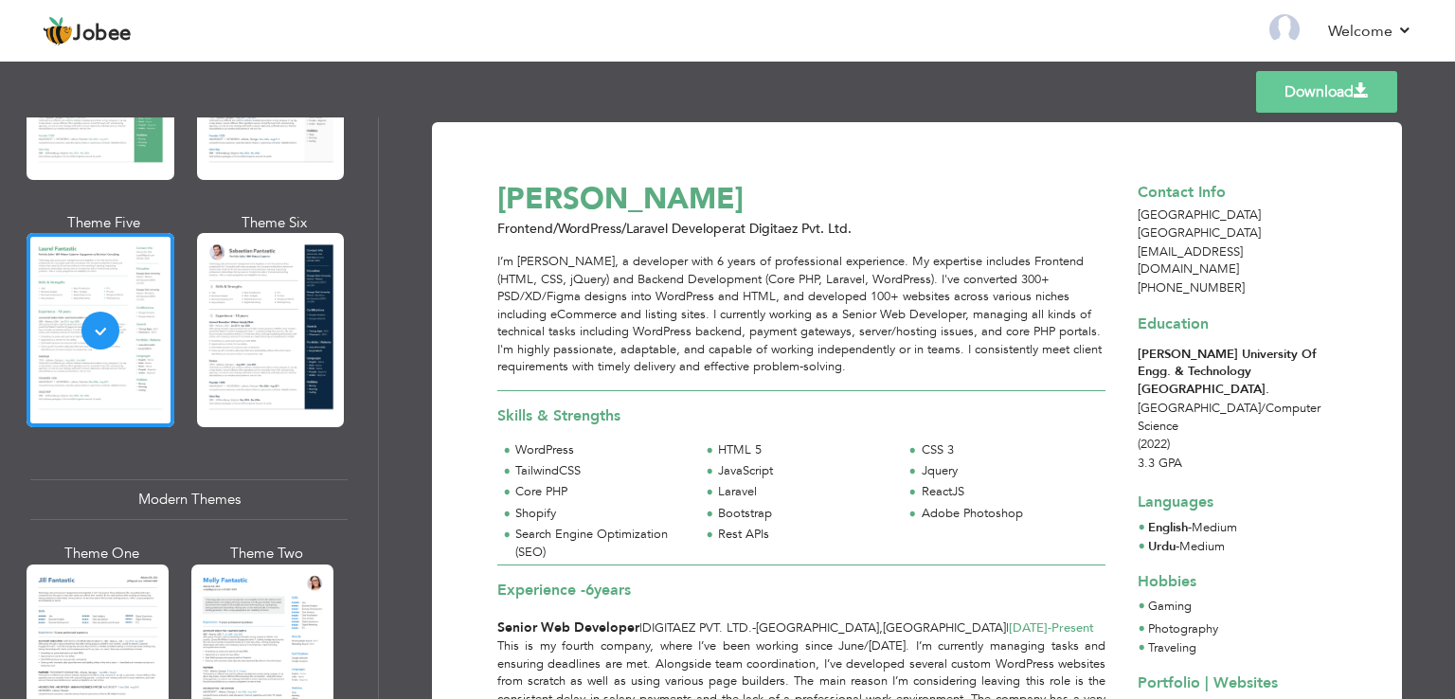
click at [1283, 83] on link "Download" at bounding box center [1326, 92] width 141 height 42
